Goal: Task Accomplishment & Management: Use online tool/utility

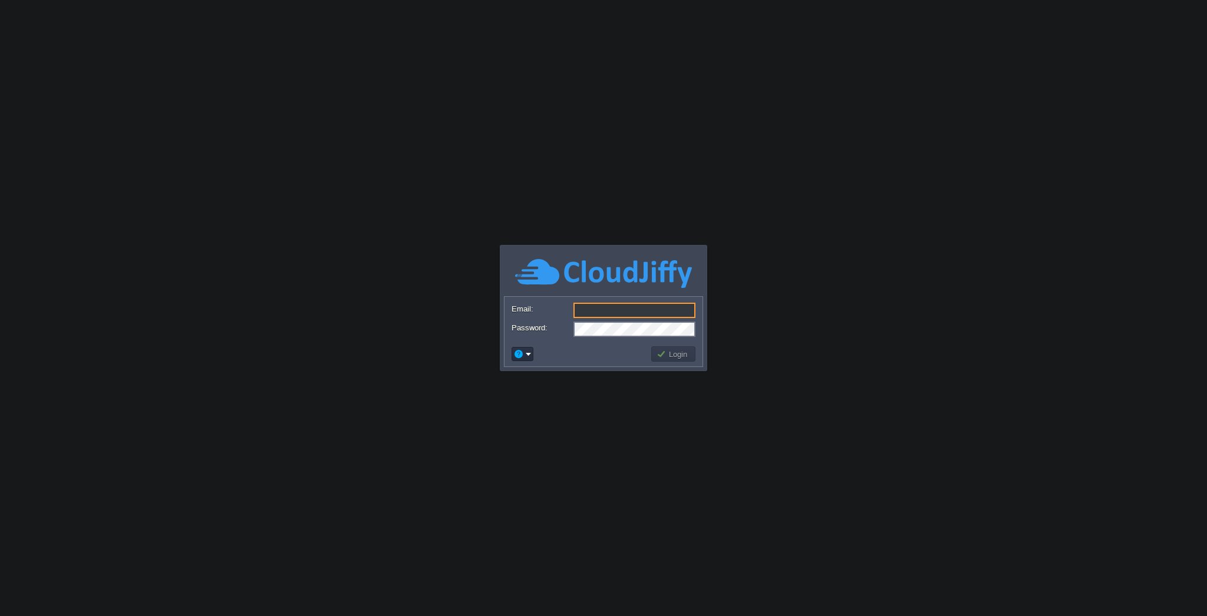
type input "[EMAIL_ADDRESS][DOMAIN_NAME]"
click at [676, 351] on button "Login" at bounding box center [674, 353] width 34 height 11
click at [672, 353] on button "Login" at bounding box center [674, 353] width 34 height 11
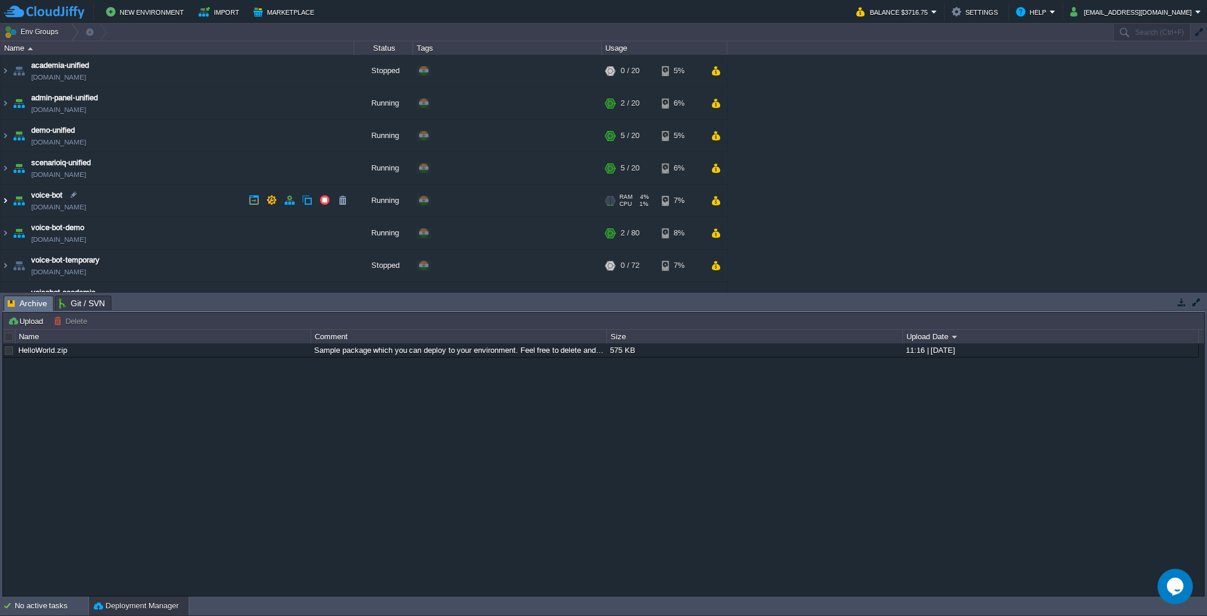
click at [6, 200] on img at bounding box center [5, 201] width 9 height 32
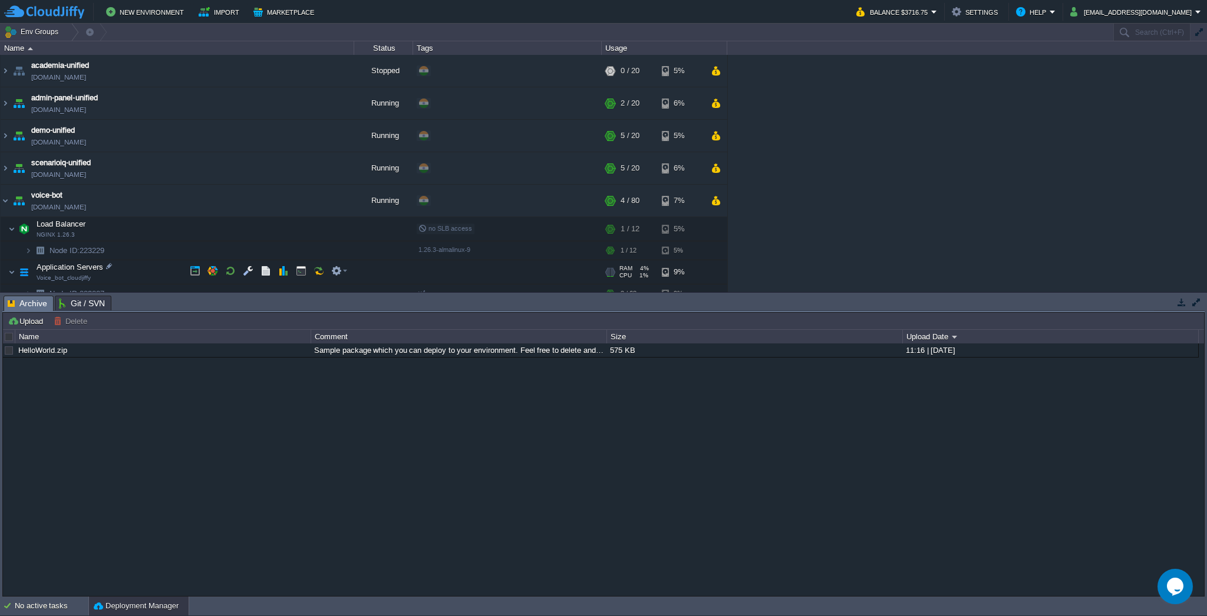
scroll to position [62, 0]
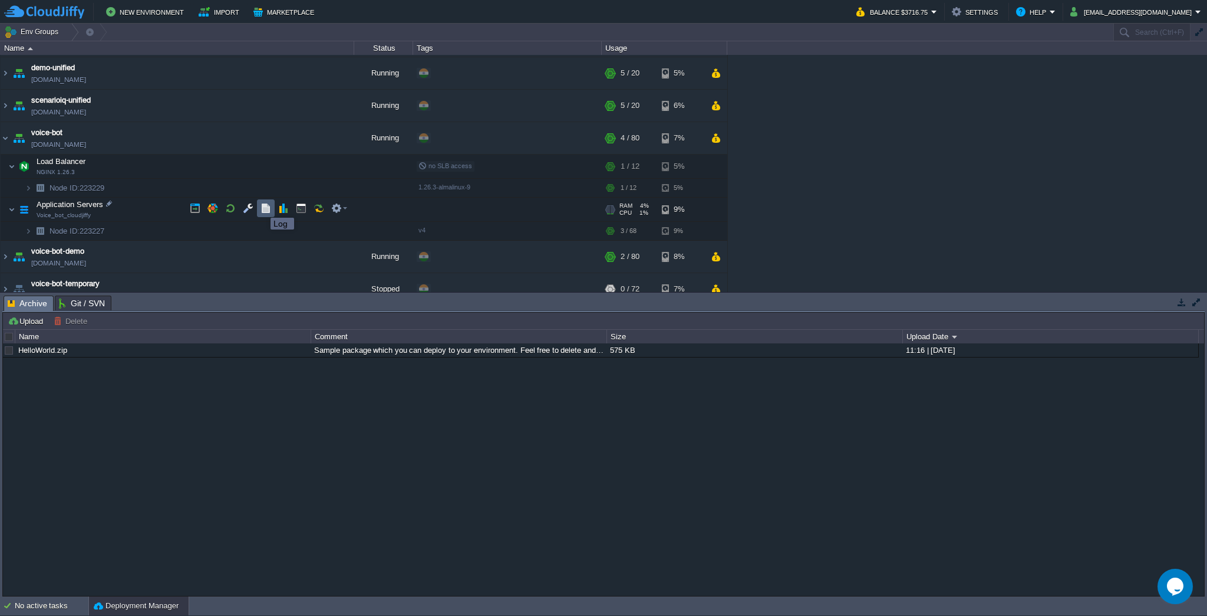
click at [262, 207] on button "button" at bounding box center [266, 208] width 11 height 11
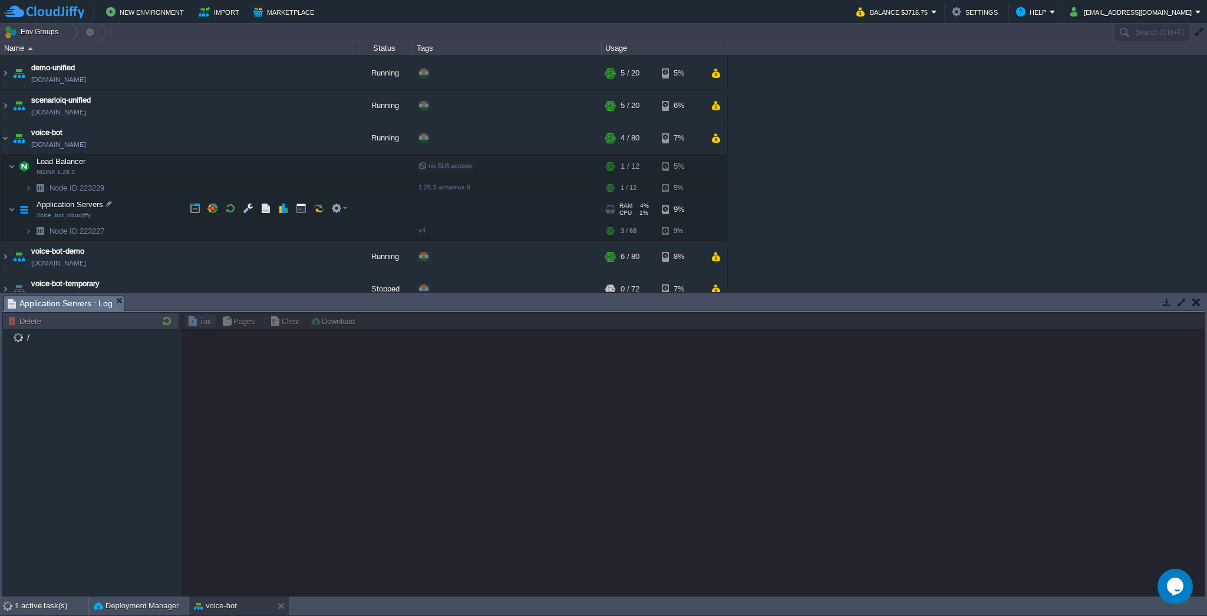
click at [60, 200] on span "Application Servers" at bounding box center [70, 204] width 70 height 10
click at [269, 210] on button "button" at bounding box center [266, 208] width 11 height 11
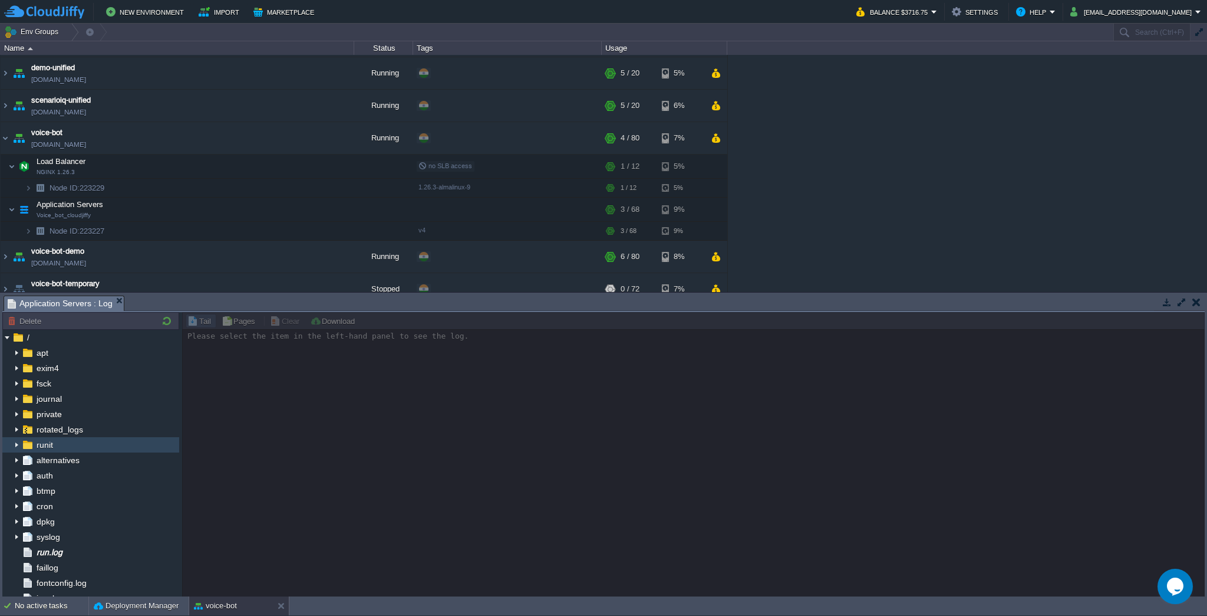
click at [94, 446] on div "runit" at bounding box center [90, 444] width 177 height 15
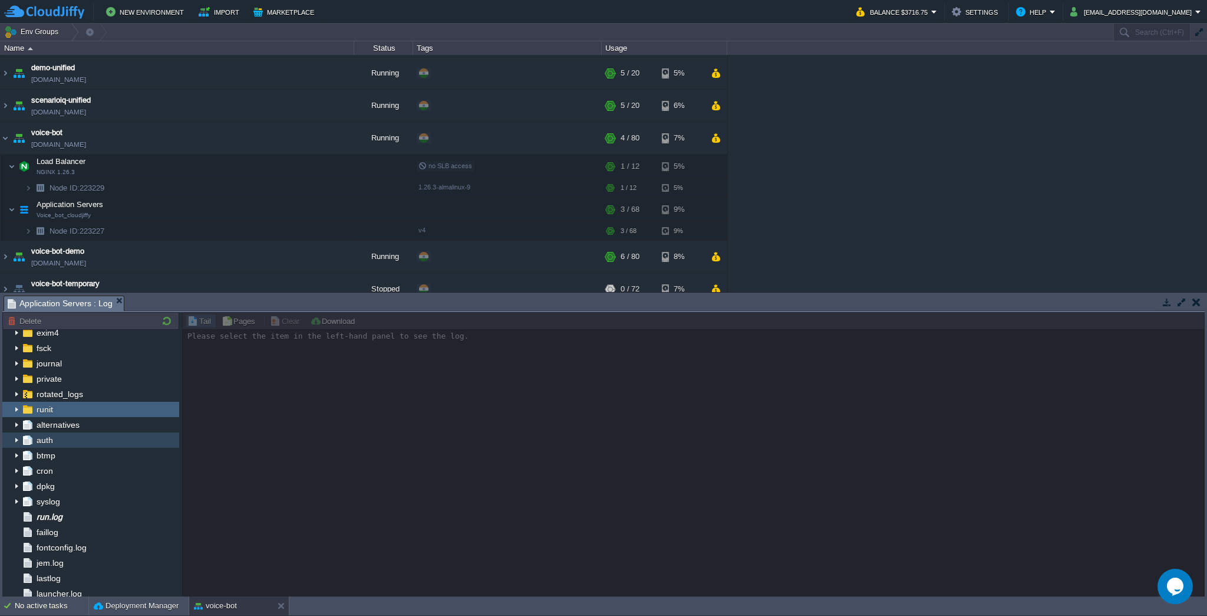
scroll to position [55, 0]
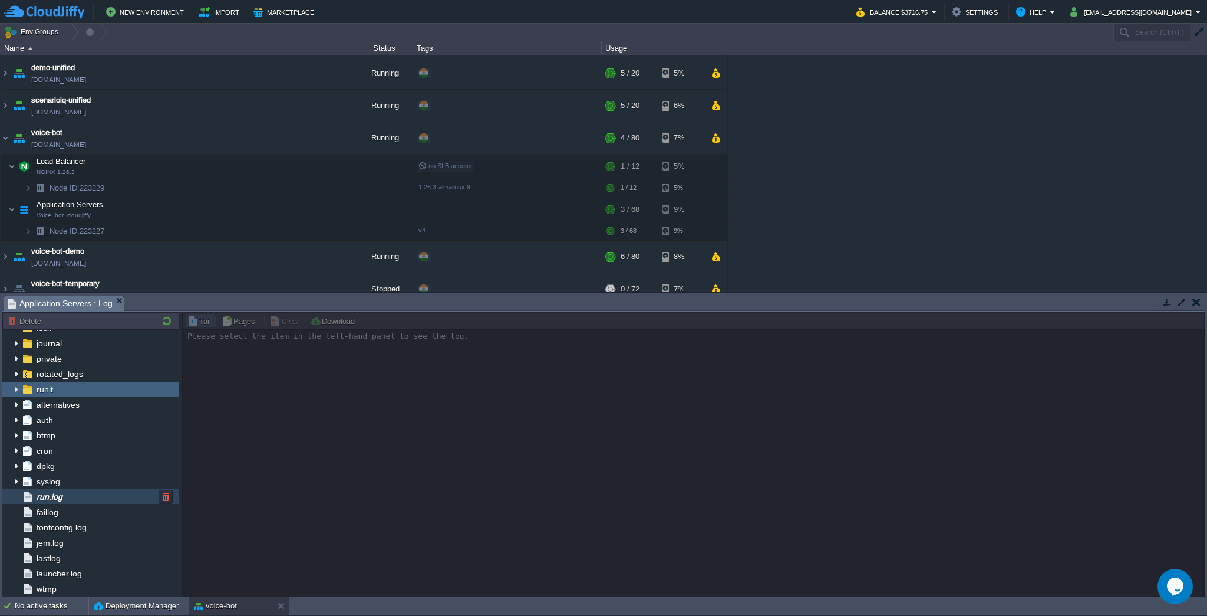
click at [78, 496] on div "run.log" at bounding box center [90, 496] width 177 height 15
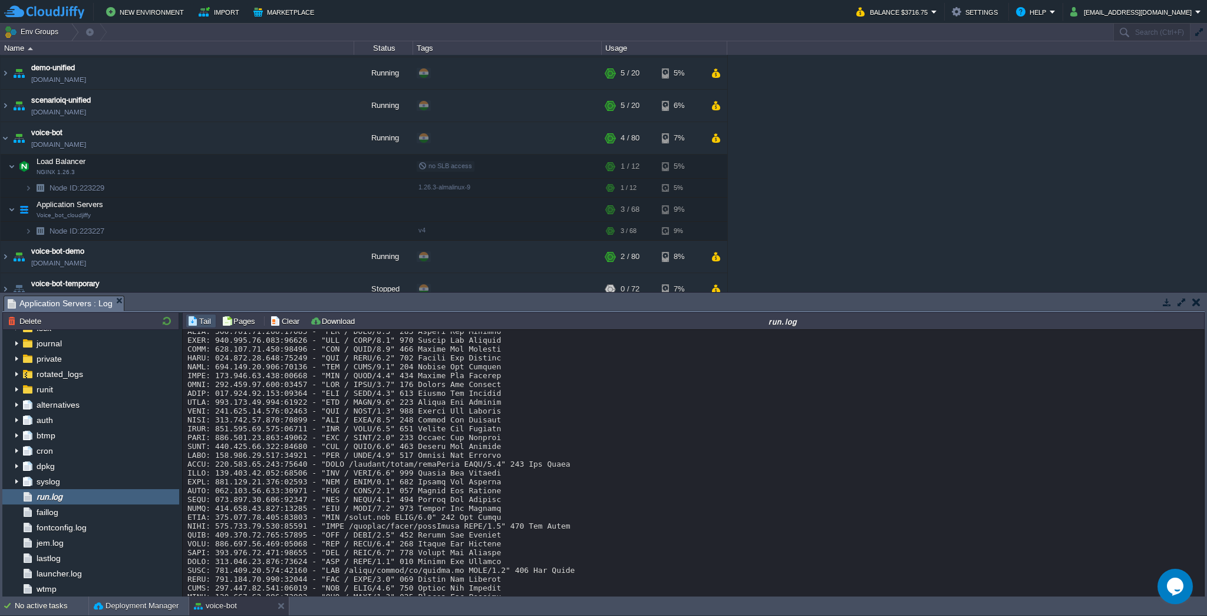
scroll to position [0, 0]
click at [78, 549] on div "jem.log" at bounding box center [90, 542] width 177 height 15
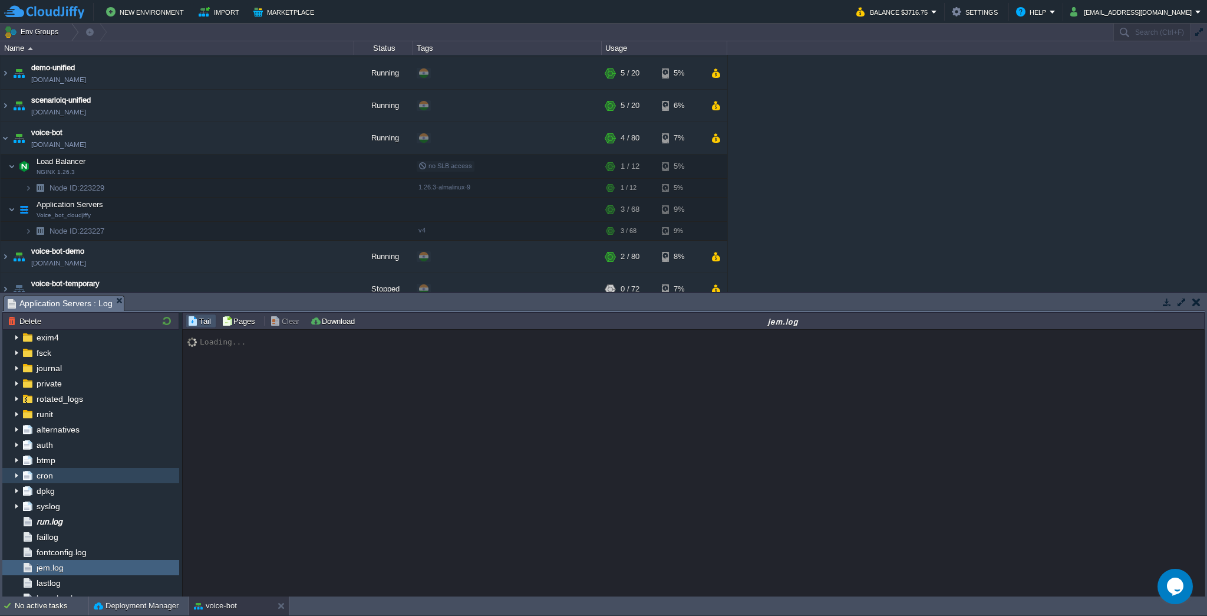
scroll to position [55, 0]
